Goal: Information Seeking & Learning: Understand process/instructions

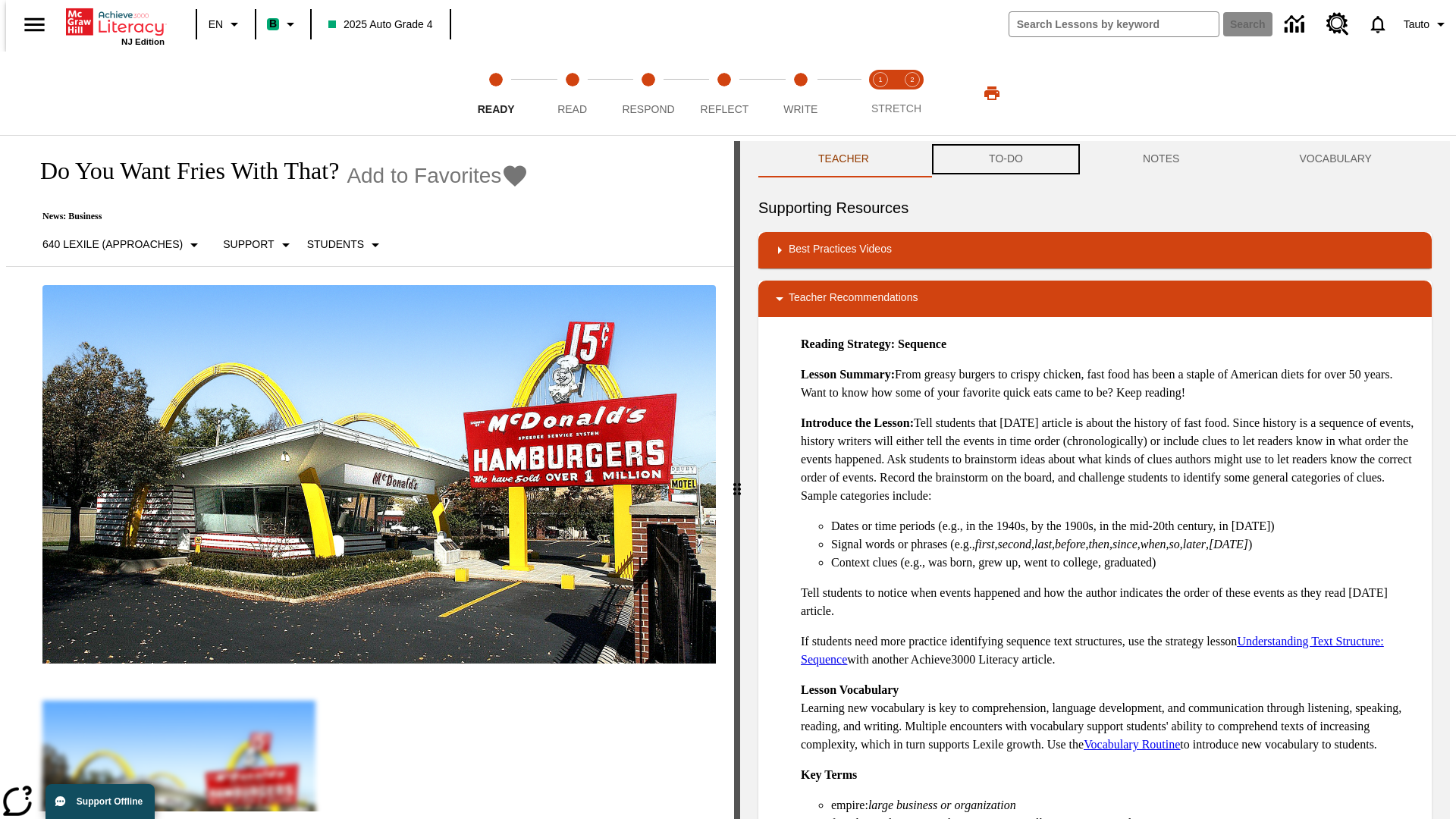
click at [1005, 159] on button "TO-DO" at bounding box center [1006, 159] width 154 height 37
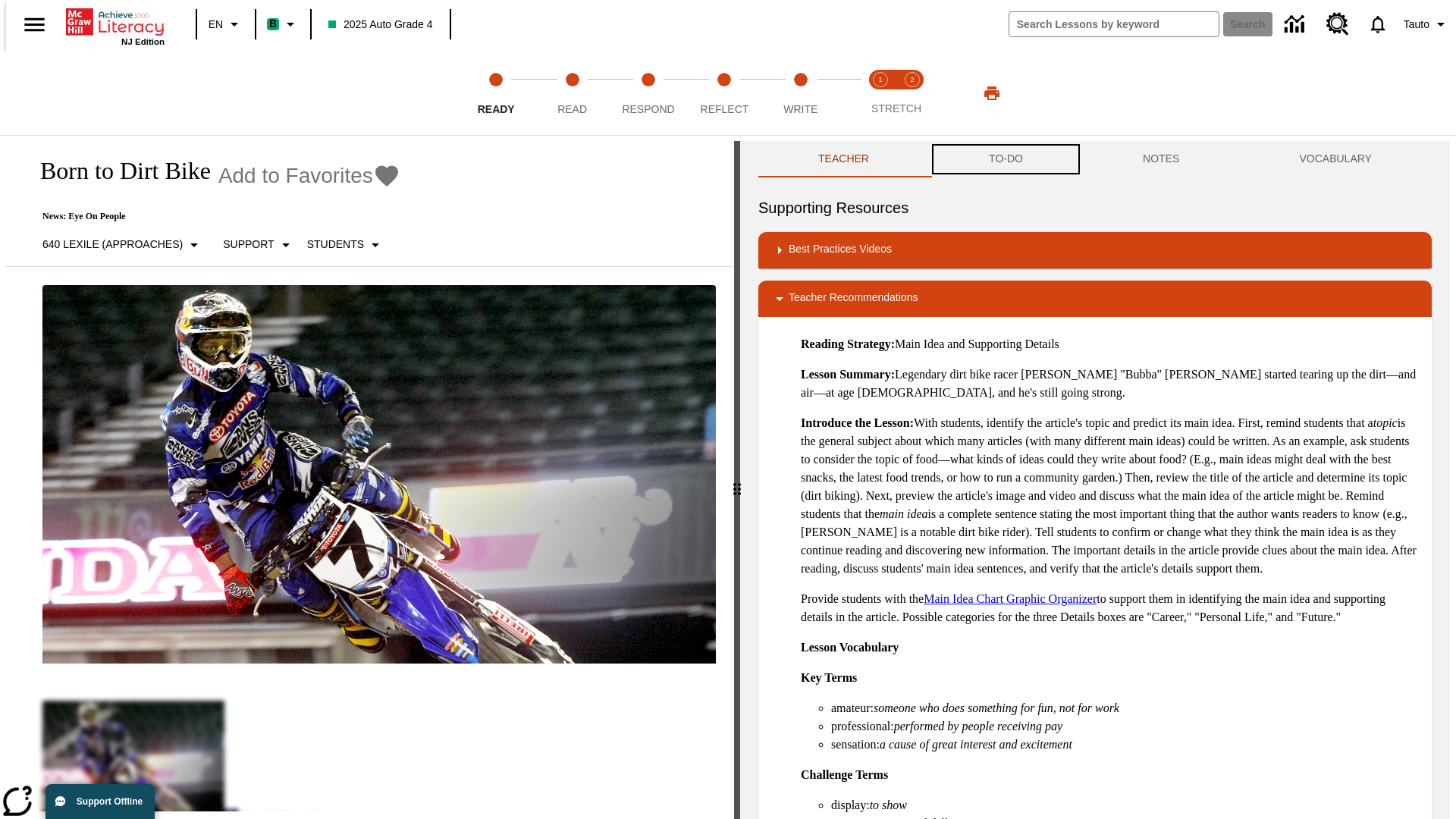
click at [1005, 159] on button "TO-DO" at bounding box center [1006, 159] width 154 height 37
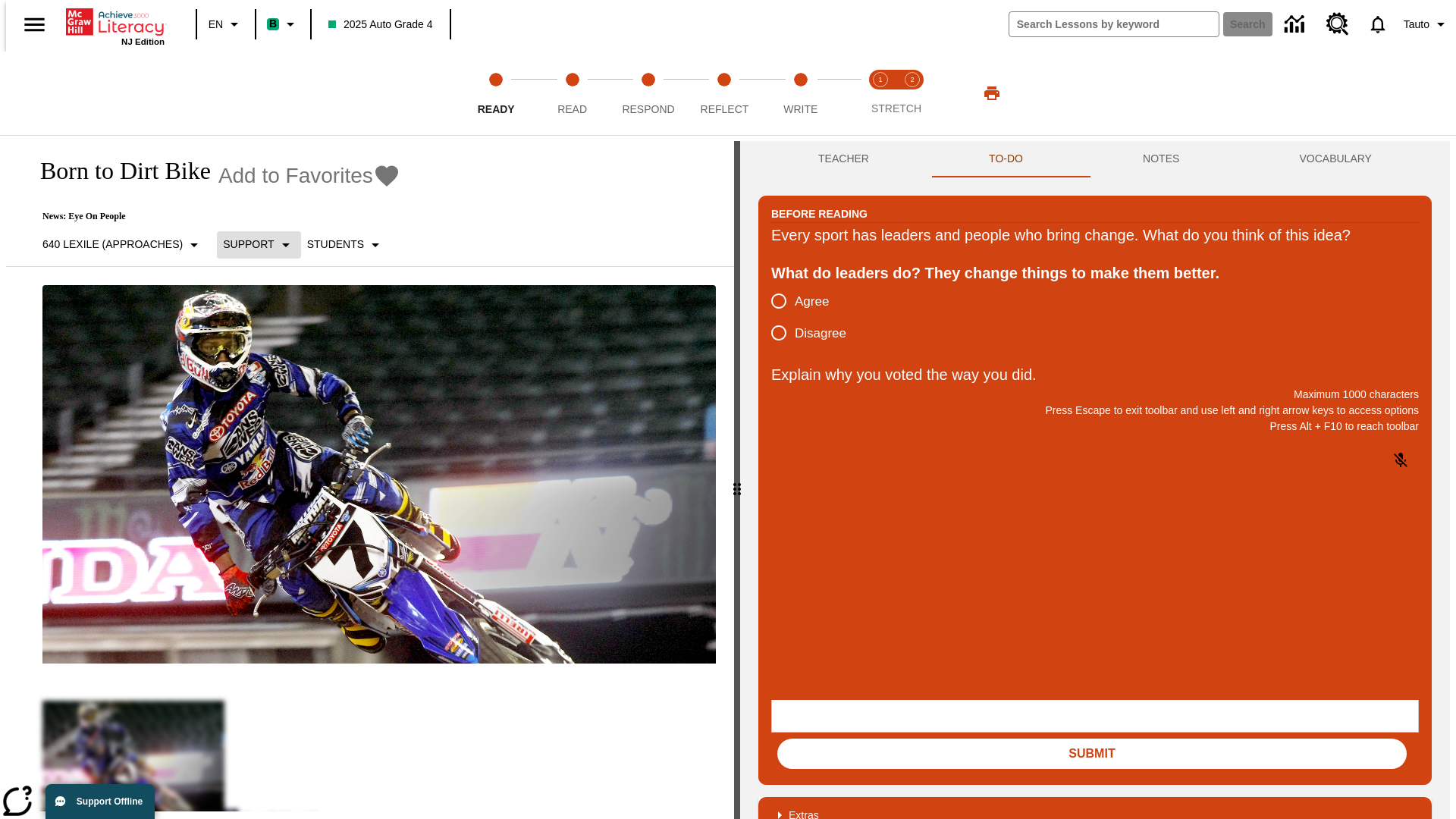
click at [252, 244] on p "Support" at bounding box center [248, 245] width 51 height 16
click at [268, 332] on p "Support" at bounding box center [269, 333] width 90 height 16
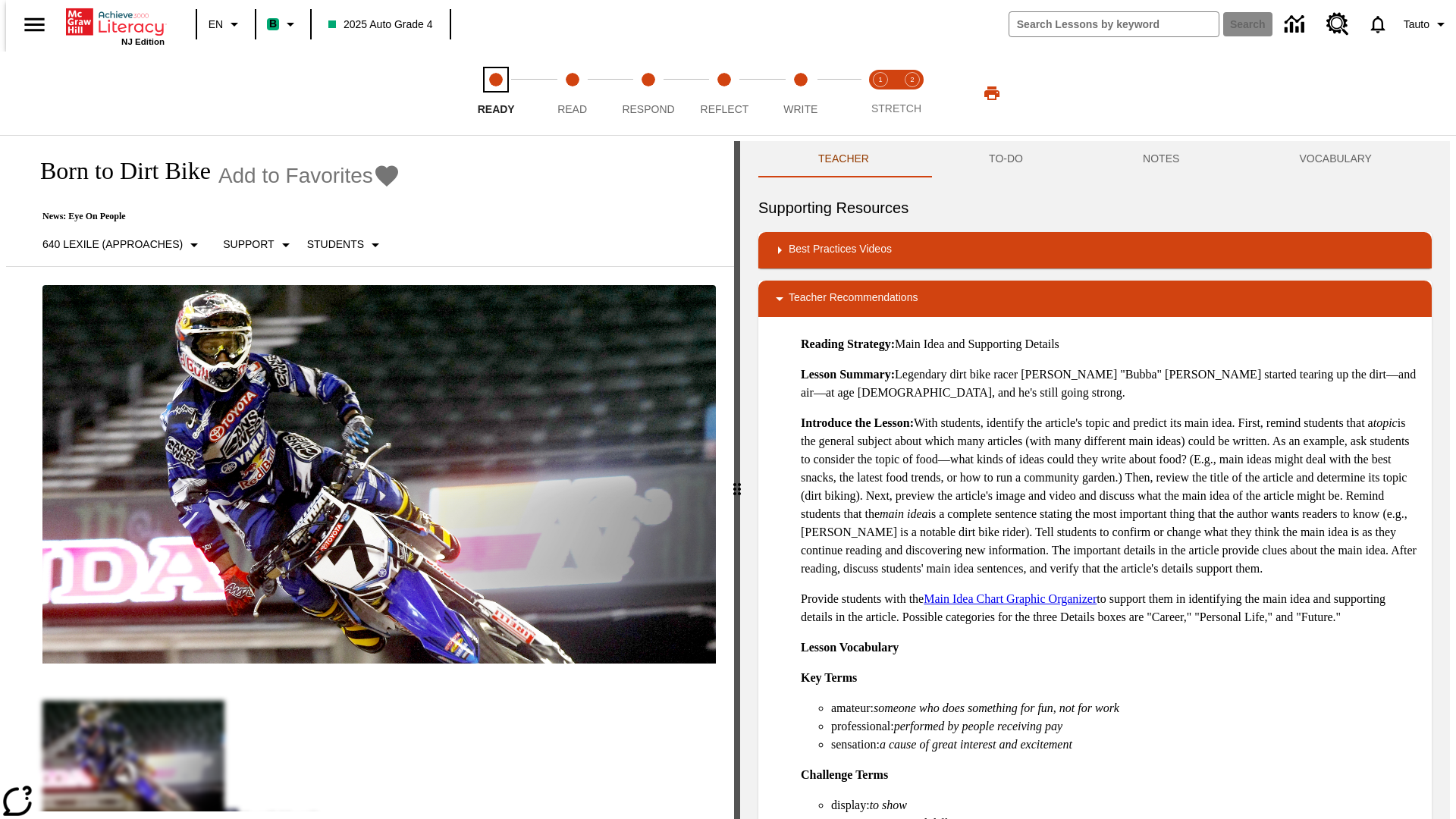
click at [496, 93] on span "Ready" at bounding box center [496, 103] width 37 height 27
click at [1005, 159] on button "TO-DO" at bounding box center [1006, 159] width 154 height 37
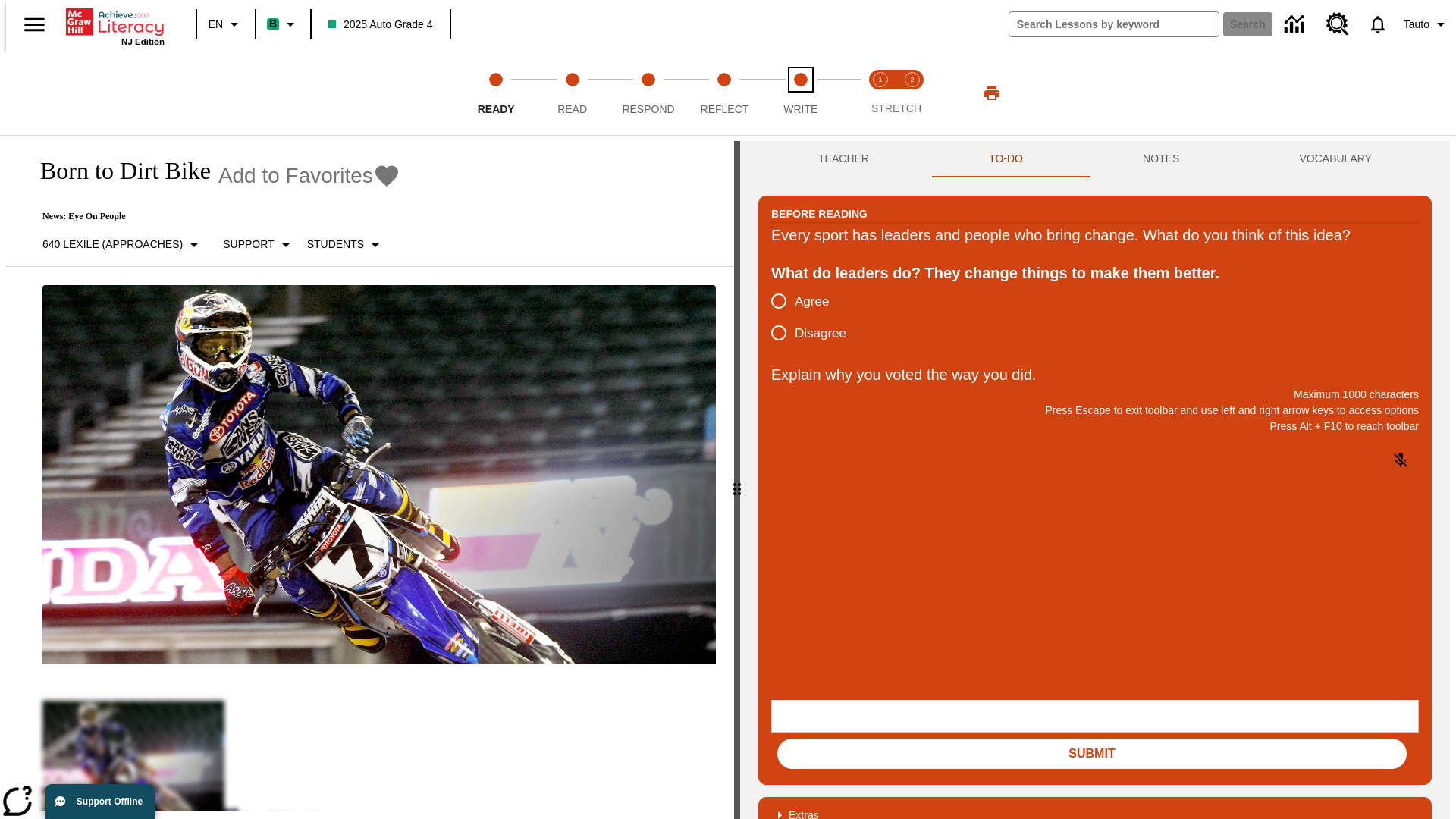
click at [801, 93] on span "Write" at bounding box center [801, 103] width 34 height 27
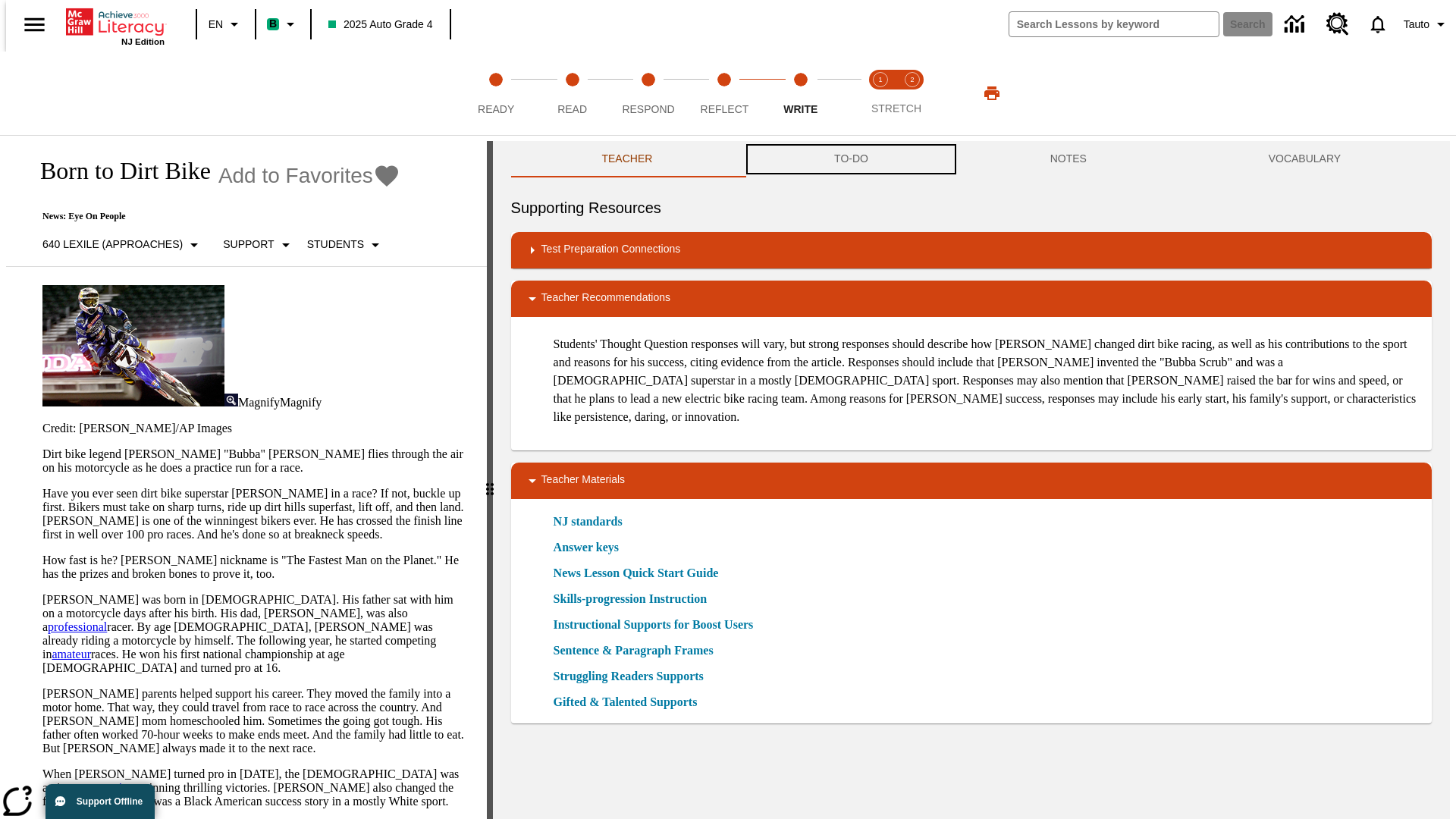
scroll to position [1, 0]
